Goal: Information Seeking & Learning: Learn about a topic

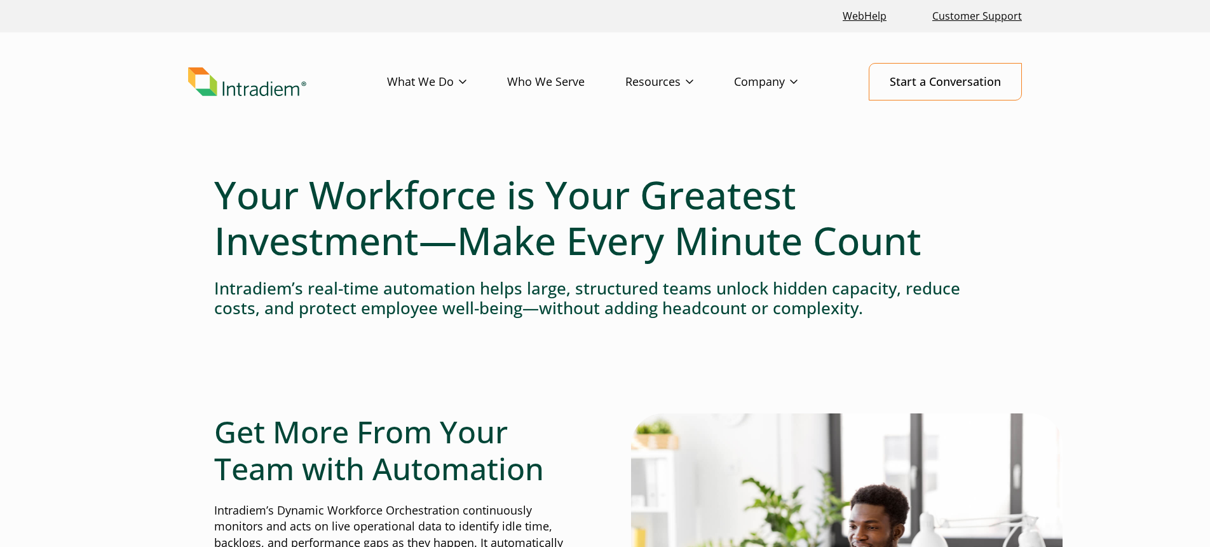
click at [249, 293] on h4 "Intradiem’s real-time automation helps large, structured teams unlock hidden ca…" at bounding box center [605, 297] width 782 height 39
click at [250, 185] on h1 "Your Workforce is Your Greatest Investment—Make Every Minute Count" at bounding box center [605, 218] width 782 height 92
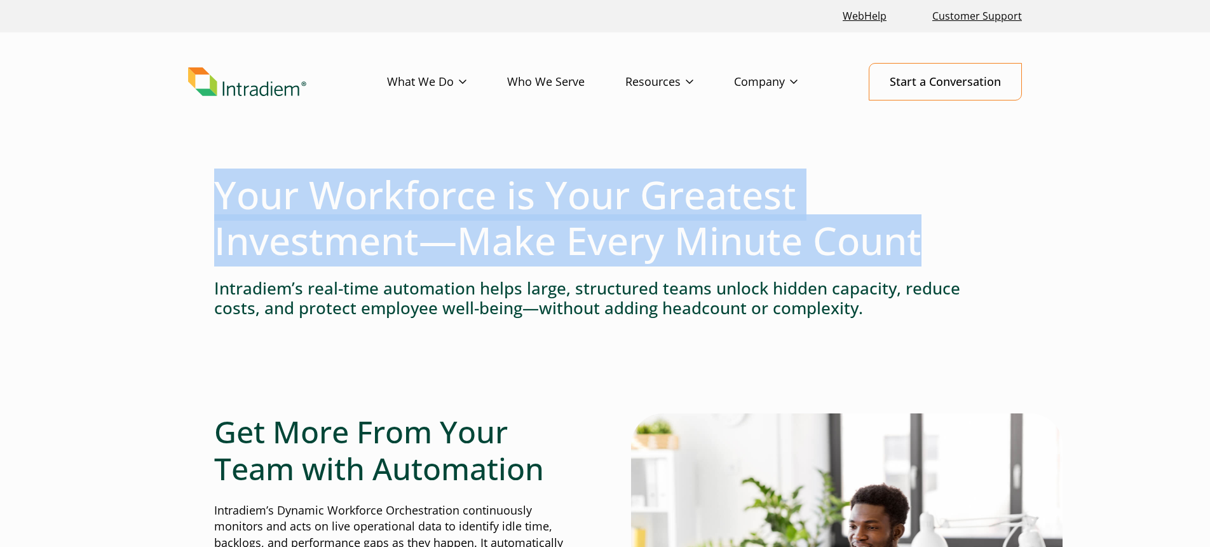
drag, startPoint x: 221, startPoint y: 188, endPoint x: 936, endPoint y: 237, distance: 716.2
click at [936, 237] on h1 "Your Workforce is Your Greatest Investment—Make Every Minute Count" at bounding box center [605, 218] width 782 height 92
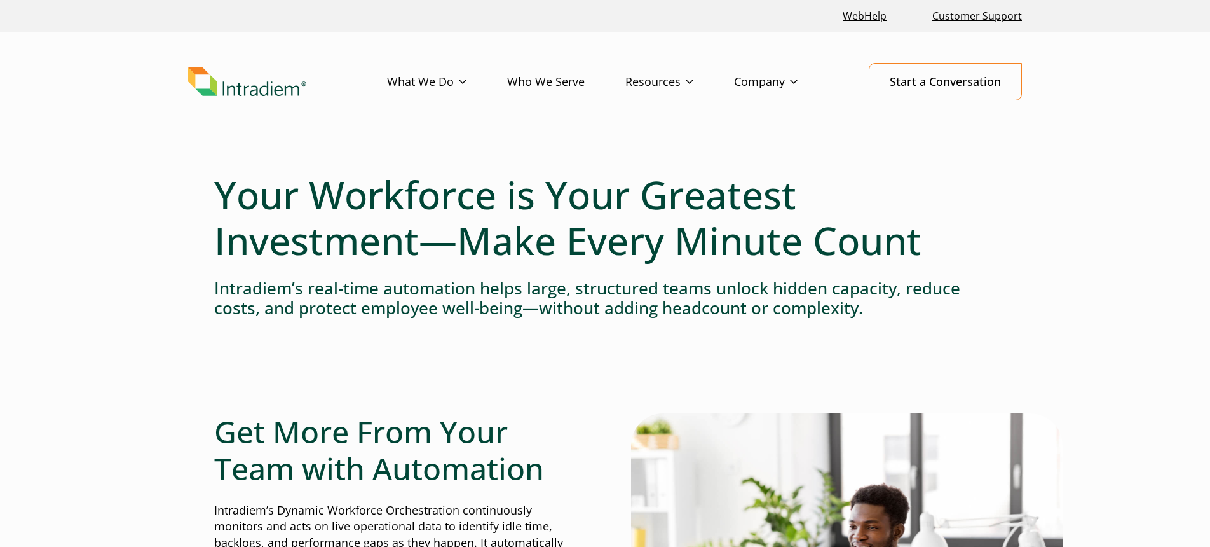
click at [612, 333] on div at bounding box center [605, 373] width 782 height 80
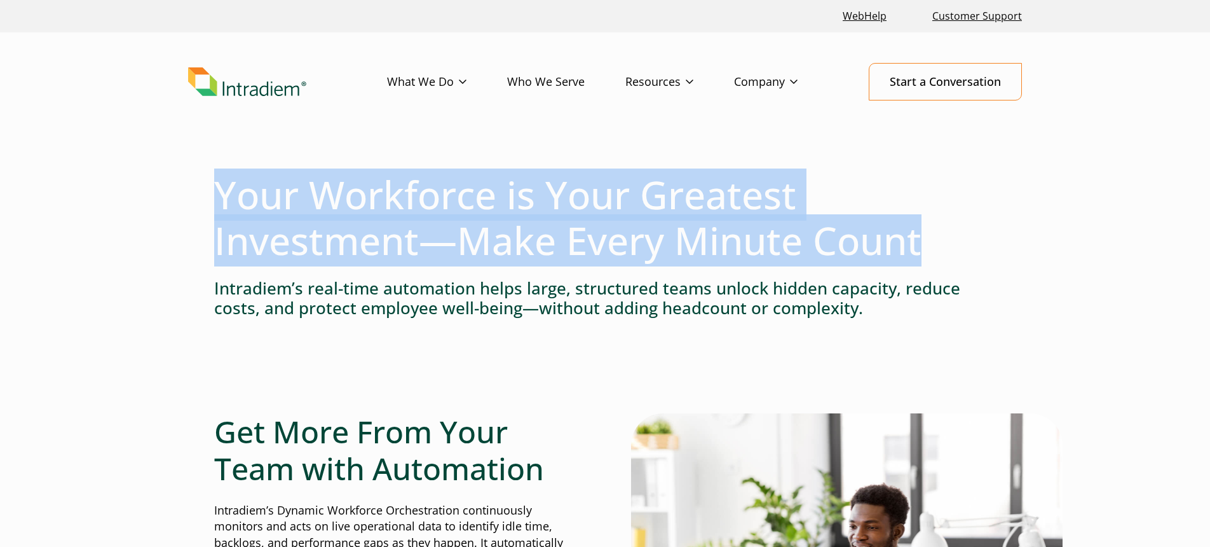
drag, startPoint x: 216, startPoint y: 188, endPoint x: 971, endPoint y: 241, distance: 756.5
click at [970, 241] on h1 "Your Workforce is Your Greatest Investment—Make Every Minute Count" at bounding box center [605, 218] width 782 height 92
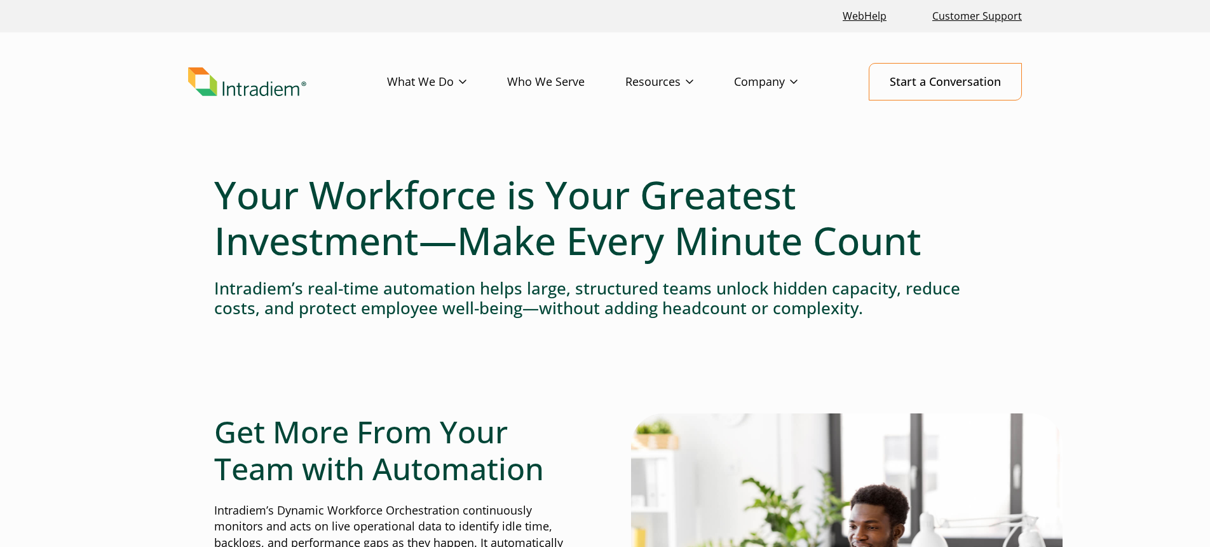
click at [311, 366] on div at bounding box center [605, 373] width 782 height 80
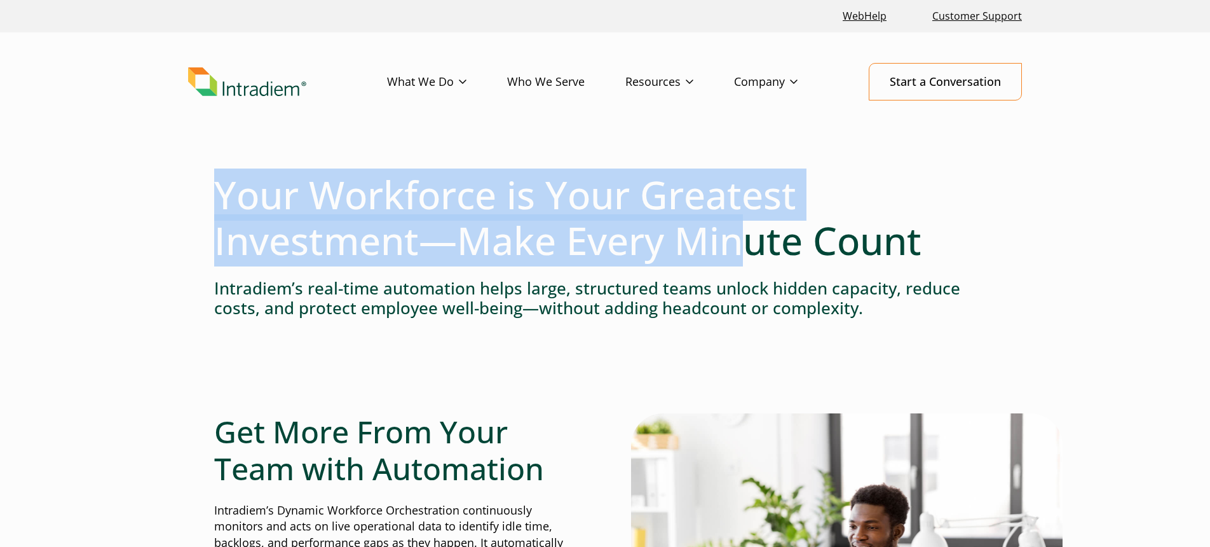
drag, startPoint x: 220, startPoint y: 188, endPoint x: 735, endPoint y: 250, distance: 518.7
click at [735, 250] on h1 "Your Workforce is Your Greatest Investment—Make Every Minute Count" at bounding box center [605, 218] width 782 height 92
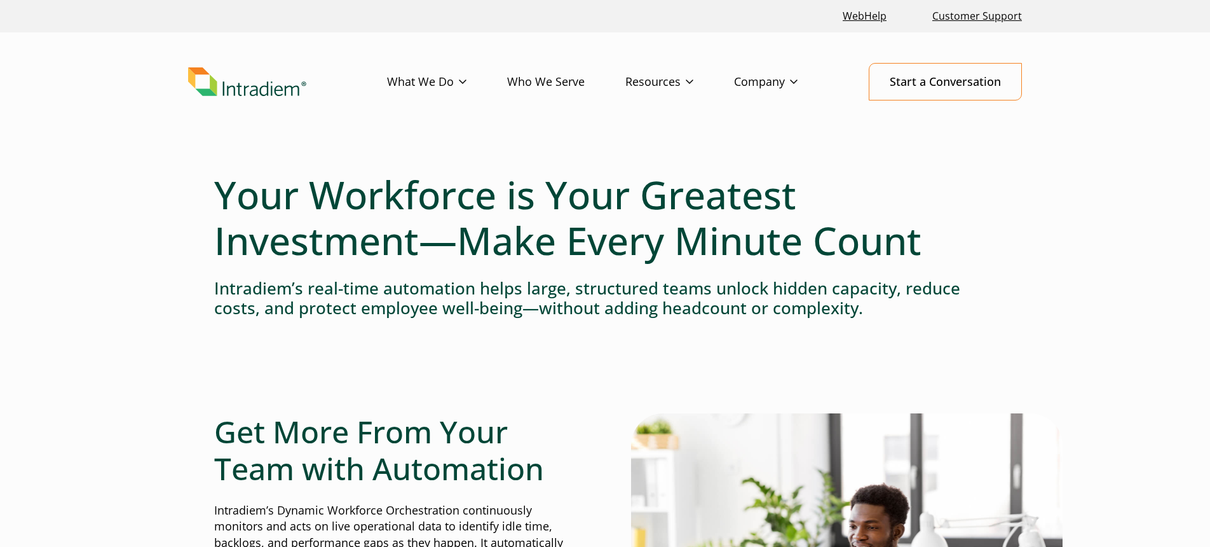
click at [710, 284] on h4 "Intradiem’s real-time automation helps large, structured teams unlock hidden ca…" at bounding box center [605, 297] width 782 height 39
